Goal: Navigation & Orientation: Find specific page/section

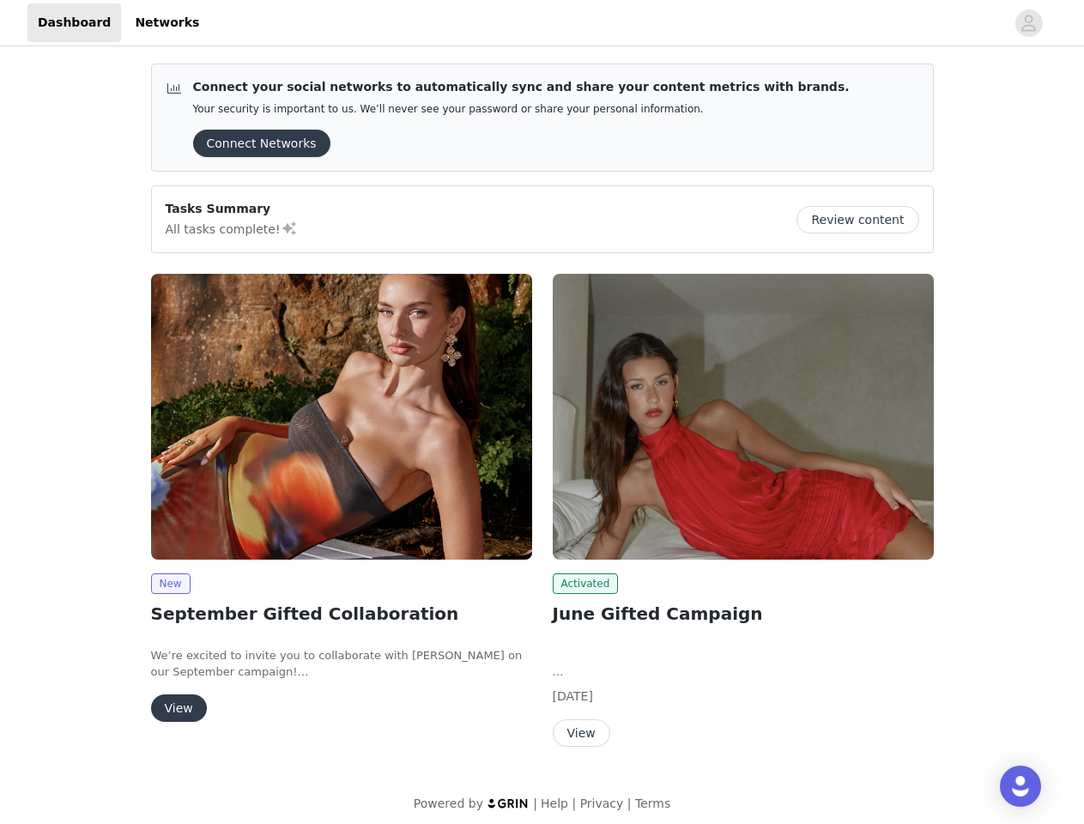
click at [543, 412] on div "Activated June Gifted Campaign We are currently offering 4 products from some o…" at bounding box center [744, 514] width 402 height 501
click at [542, 23] on div at bounding box center [608, 22] width 796 height 39
click at [1029, 23] on icon "avatar" at bounding box center [1029, 22] width 16 height 27
click at [256, 143] on div "Connect your social networks to automatically sync and share your content metri…" at bounding box center [542, 442] width 1084 height 784
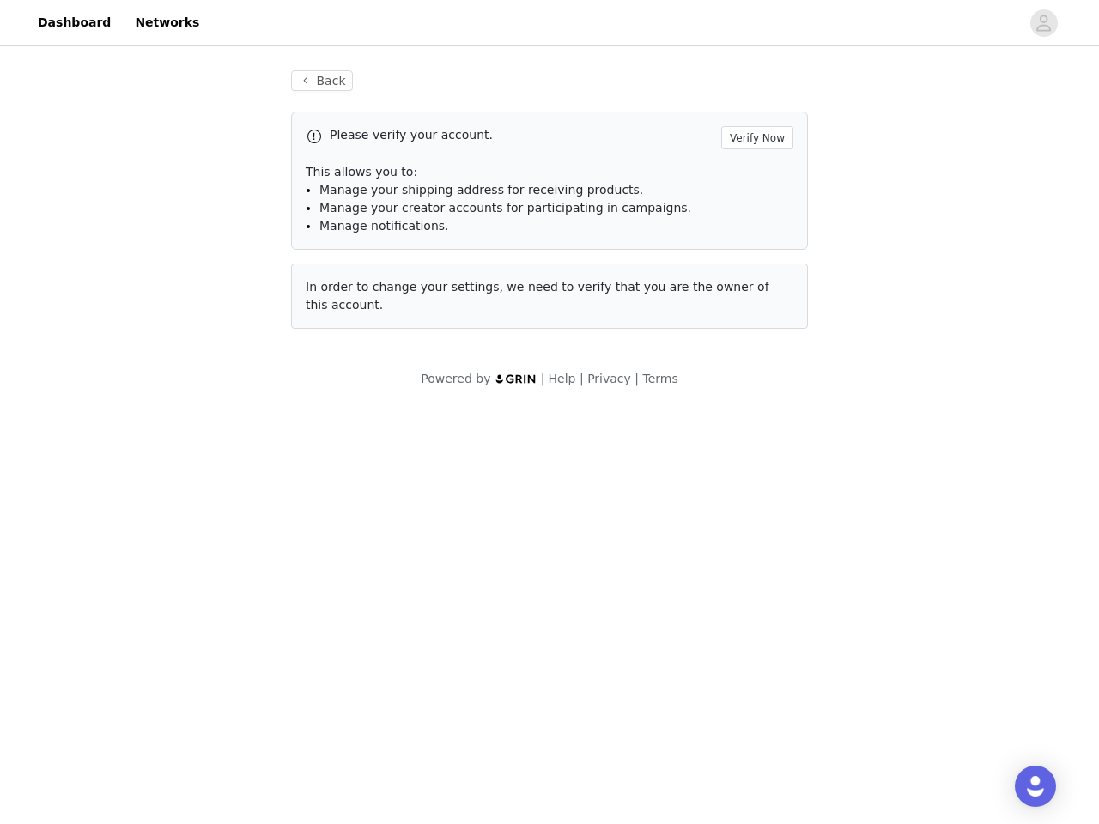
click at [865, 220] on div "Back Please verify your account. Verify Now This allows you to: Manage your shi…" at bounding box center [549, 229] width 1099 height 359
click at [342, 416] on body "Dashboard Networks Back Please verify your account. Verify Now This allows you …" at bounding box center [549, 412] width 1099 height 824
click at [170, 584] on body "Dashboard Networks Back Please verify your account. Verify Now This allows you …" at bounding box center [549, 412] width 1099 height 824
click at [178, 708] on body "Dashboard Networks Back Please verify your account. Verify Now This allows you …" at bounding box center [549, 412] width 1099 height 824
click at [744, 416] on body "Dashboard Networks Back Please verify your account. Verify Now This allows you …" at bounding box center [549, 412] width 1099 height 824
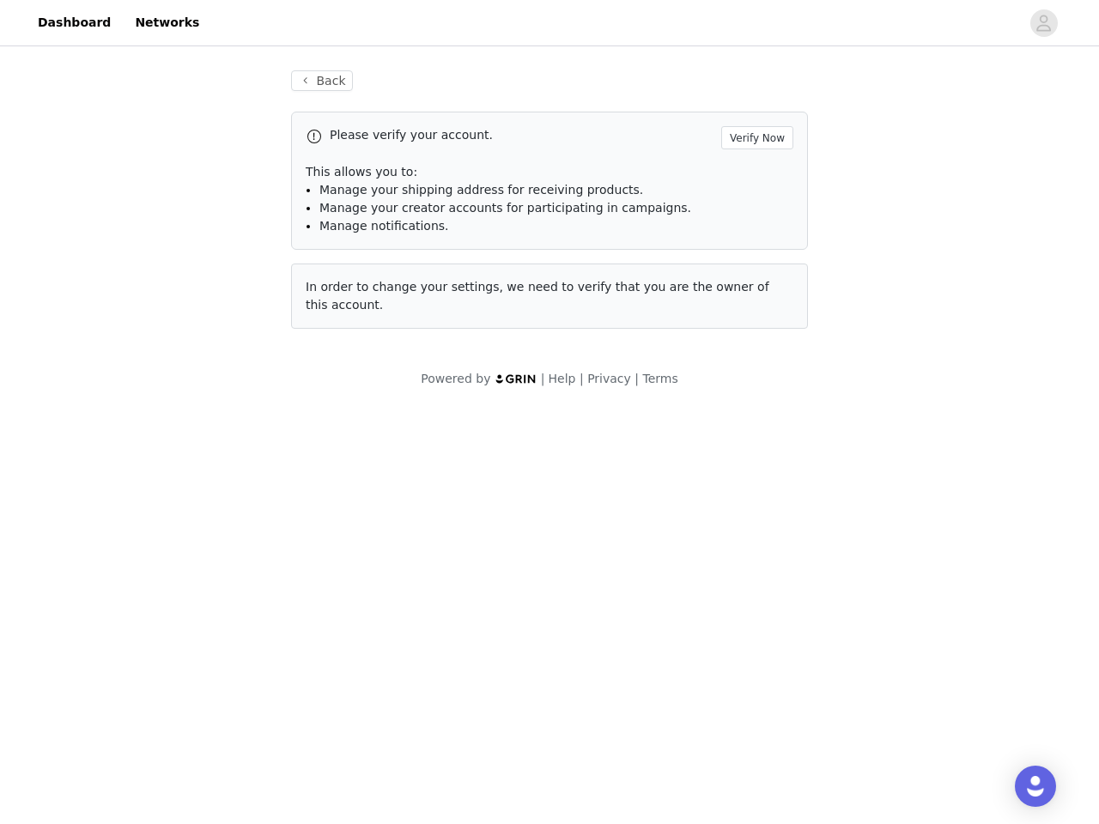
click at [583, 584] on body "Dashboard Networks Back Please verify your account. Verify Now This allows you …" at bounding box center [549, 412] width 1099 height 824
